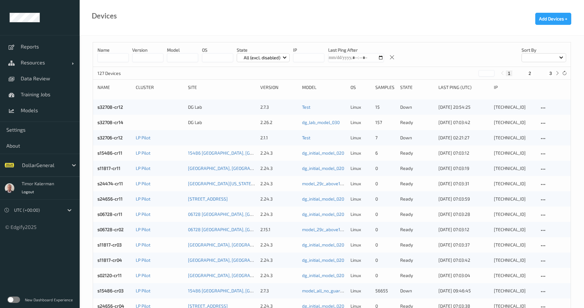
click at [30, 162] on div at bounding box center [43, 165] width 43 height 8
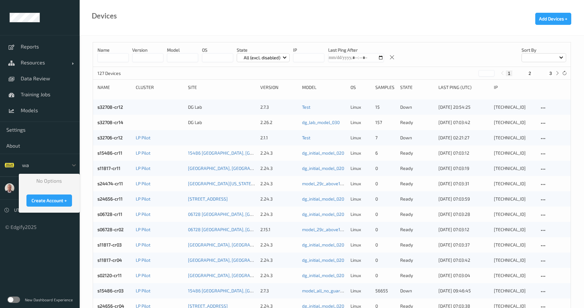
type input "w"
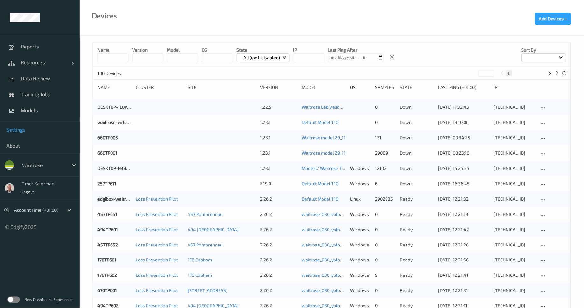
click at [25, 132] on span "Settings" at bounding box center [39, 129] width 67 height 6
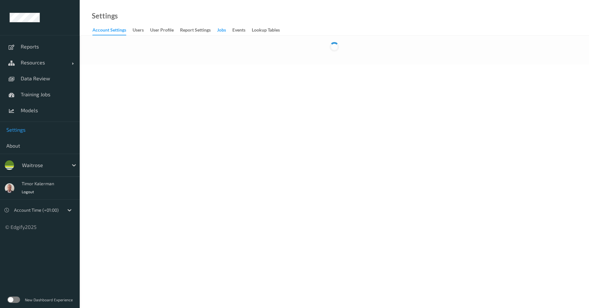
click at [225, 31] on div "Jobs" at bounding box center [221, 31] width 9 height 8
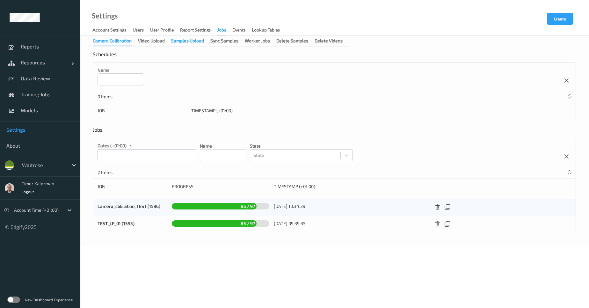
click at [189, 43] on div "Samples Upload" at bounding box center [187, 42] width 33 height 8
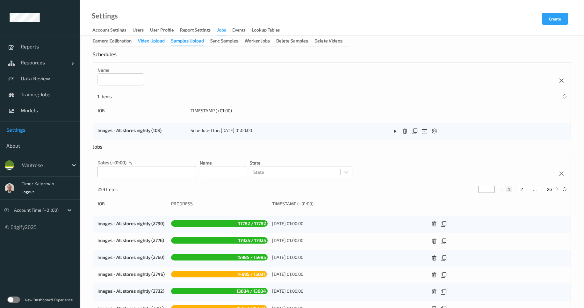
click at [151, 43] on div "Video Upload" at bounding box center [151, 42] width 27 height 8
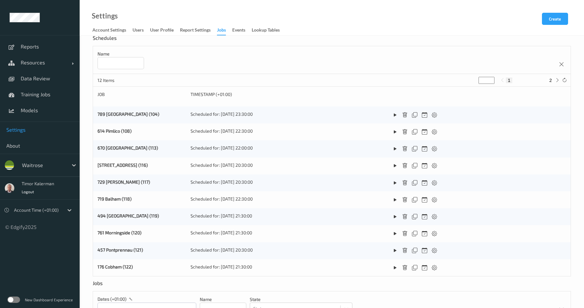
scroll to position [14, 0]
